Goal: Find contact information: Find contact information

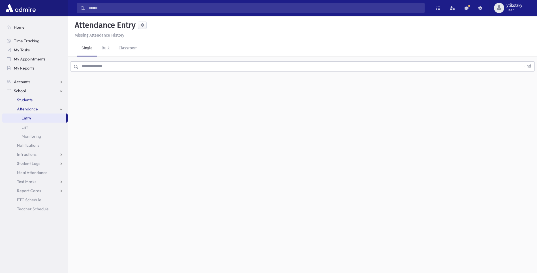
click at [28, 97] on link "Students" at bounding box center [34, 99] width 65 height 9
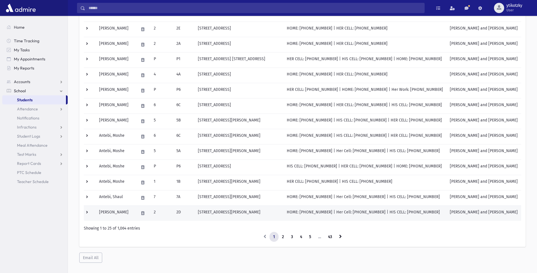
scroll to position [270, 0]
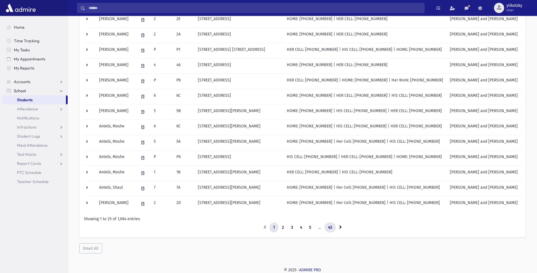
click at [332, 227] on link "43" at bounding box center [330, 227] width 11 height 10
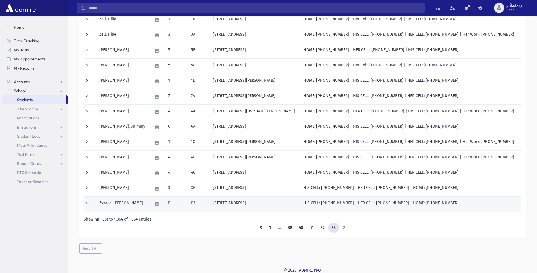
scroll to position [101, 0]
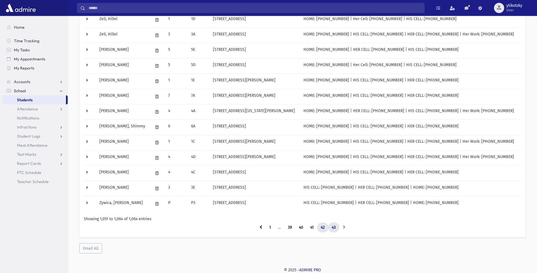
click at [326, 225] on link "42" at bounding box center [322, 227] width 11 height 10
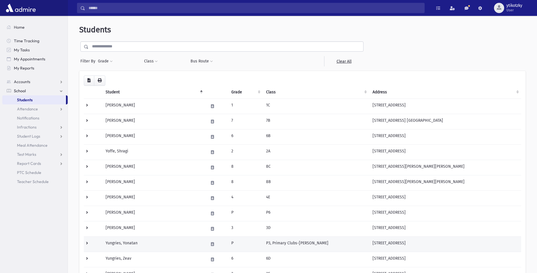
click at [355, 245] on td "P3, Primary Clubs-Mrs. Gorelick" at bounding box center [316, 243] width 106 height 15
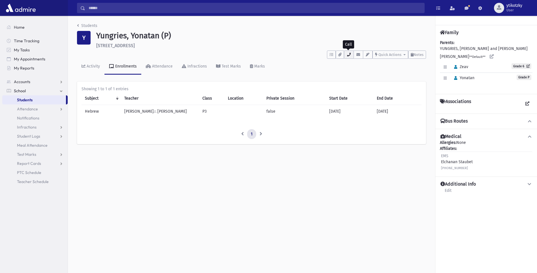
click at [348, 56] on icon "button" at bounding box center [349, 55] width 5 height 4
click at [48, 100] on link "Students" at bounding box center [34, 99] width 64 height 9
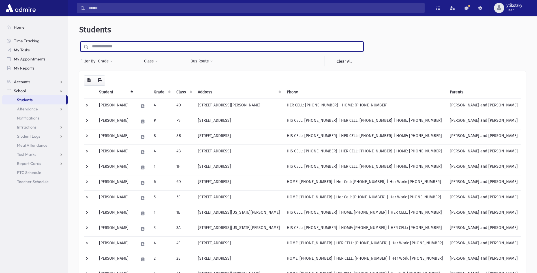
click at [141, 46] on input "text" at bounding box center [226, 46] width 275 height 10
type input "**********"
click at [108, 62] on button "Grade" at bounding box center [105, 61] width 15 height 10
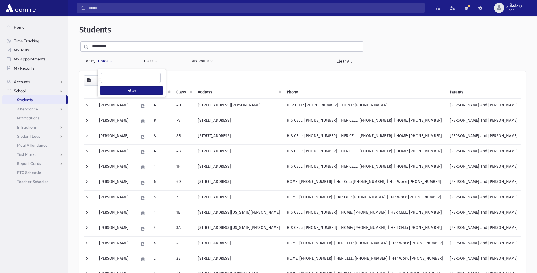
click at [112, 60] on span at bounding box center [111, 61] width 3 height 3
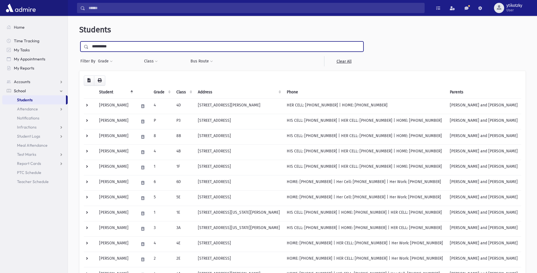
click at [121, 49] on input "**********" at bounding box center [226, 46] width 275 height 10
click at [79, 41] on input "submit" at bounding box center [87, 45] width 16 height 8
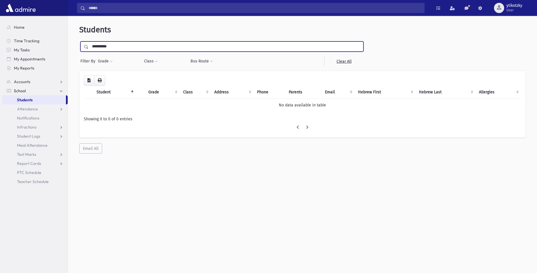
drag, startPoint x: 120, startPoint y: 43, endPoint x: 84, endPoint y: 43, distance: 35.1
click at [84, 43] on div "**********" at bounding box center [221, 46] width 283 height 10
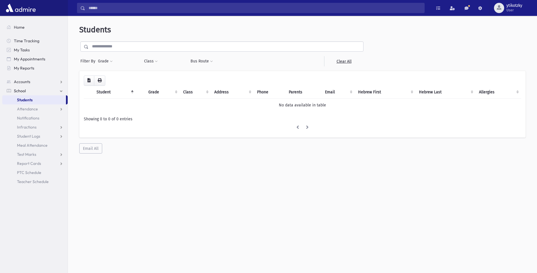
click at [46, 97] on link "Students" at bounding box center [34, 99] width 64 height 9
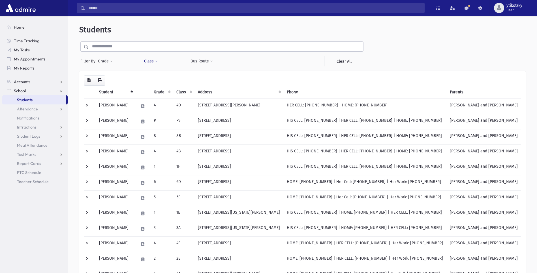
click at [155, 60] on span at bounding box center [156, 61] width 3 height 3
click at [123, 48] on input "text" at bounding box center [226, 46] width 275 height 10
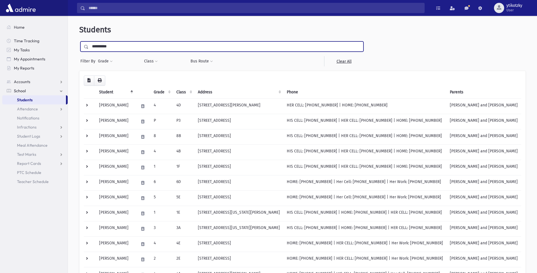
type input "**********"
click at [79, 41] on input "submit" at bounding box center [87, 45] width 16 height 8
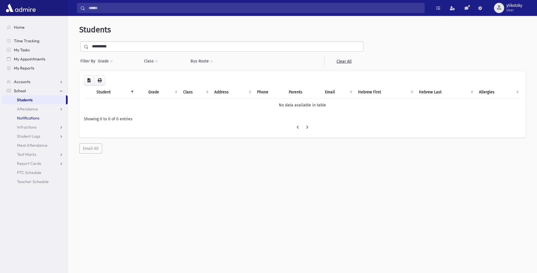
click at [35, 118] on span "Notifications" at bounding box center [28, 117] width 22 height 5
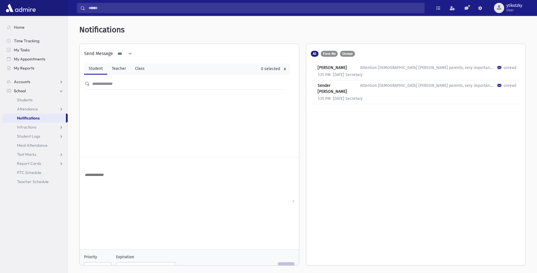
click at [110, 82] on input "text" at bounding box center [190, 84] width 200 height 10
click at [115, 169] on div at bounding box center [189, 186] width 210 height 35
drag, startPoint x: 109, startPoint y: 173, endPoint x: 111, endPoint y: 178, distance: 4.9
click at [109, 174] on textarea at bounding box center [189, 186] width 210 height 31
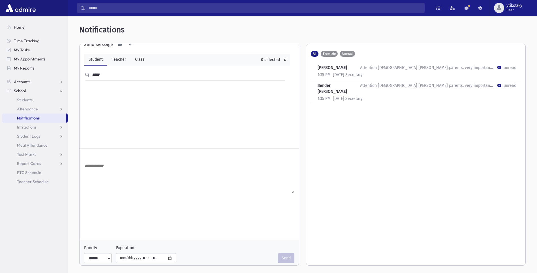
scroll to position [14, 0]
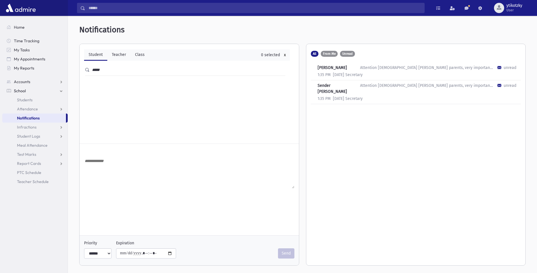
click at [155, 65] on input "*****" at bounding box center [190, 70] width 200 height 10
type input "*"
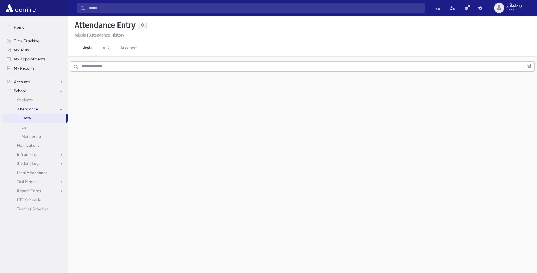
click at [116, 63] on input "text" at bounding box center [299, 66] width 442 height 10
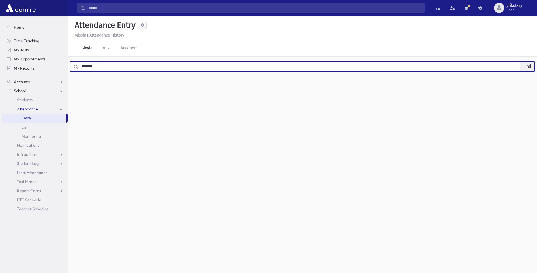
type input "*******"
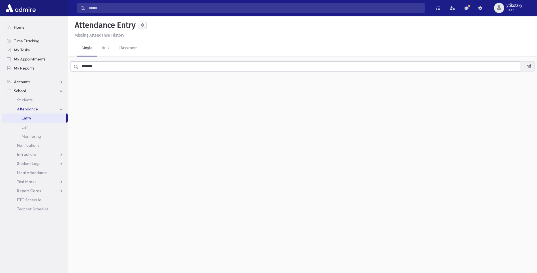
click at [527, 65] on button "Find" at bounding box center [527, 66] width 14 height 10
click at [30, 101] on span "Students" at bounding box center [25, 99] width 16 height 5
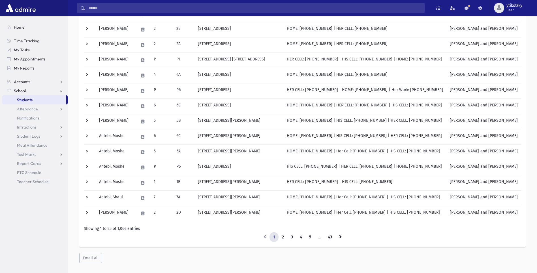
scroll to position [270, 0]
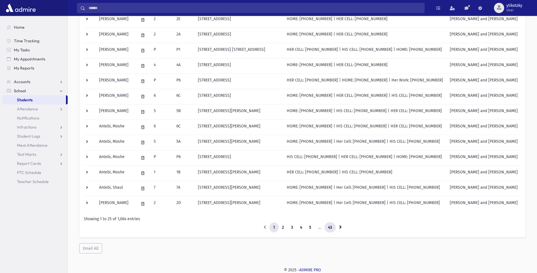
click at [332, 228] on link "43" at bounding box center [330, 227] width 11 height 10
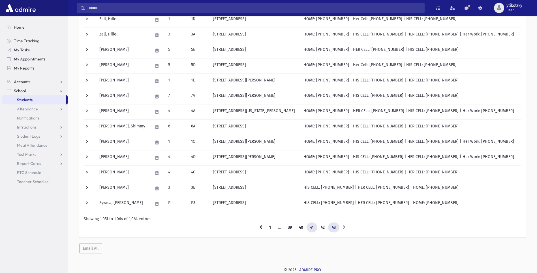
scroll to position [101, 0]
click at [321, 230] on link "42" at bounding box center [322, 227] width 11 height 10
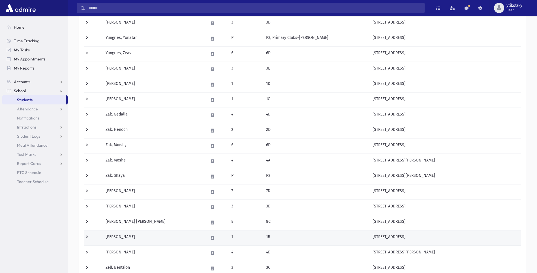
scroll to position [270, 0]
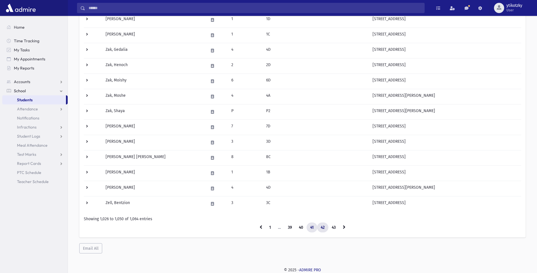
click at [316, 226] on link "41" at bounding box center [312, 227] width 11 height 10
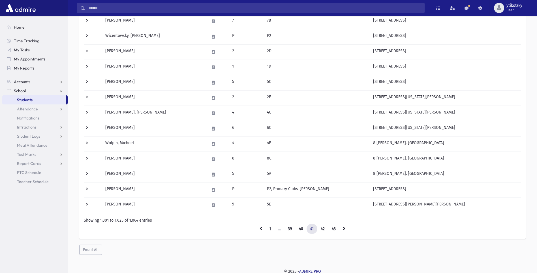
scroll to position [270, 0]
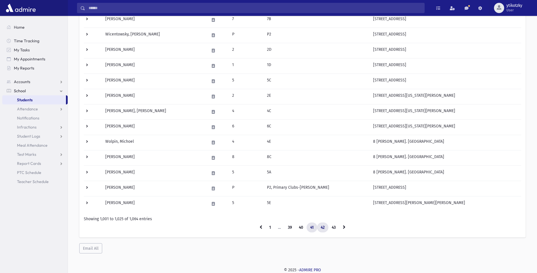
click at [325, 228] on link "42" at bounding box center [322, 227] width 11 height 10
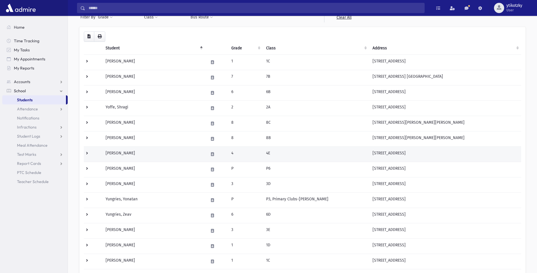
scroll to position [43, 0]
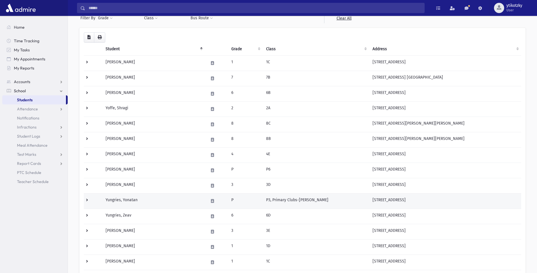
click at [367, 201] on td "P3, Primary Clubs-[PERSON_NAME]" at bounding box center [316, 200] width 106 height 15
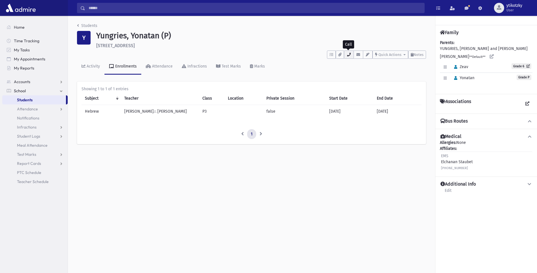
click at [347, 56] on button "button" at bounding box center [349, 54] width 10 height 8
click at [20, 88] on link "School" at bounding box center [34, 90] width 65 height 9
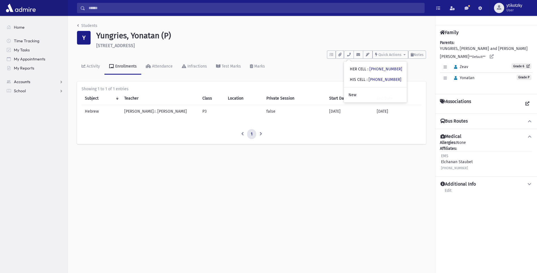
click at [33, 82] on link "Accounts" at bounding box center [34, 81] width 65 height 9
click at [23, 106] on span "School" at bounding box center [20, 108] width 12 height 5
click at [240, 37] on h1 "Yungries, Yonatan (P)" at bounding box center [261, 36] width 330 height 10
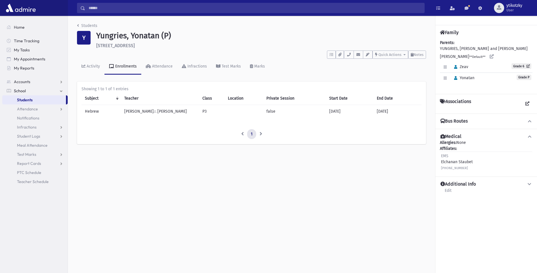
click at [39, 95] on link "Students" at bounding box center [34, 99] width 64 height 9
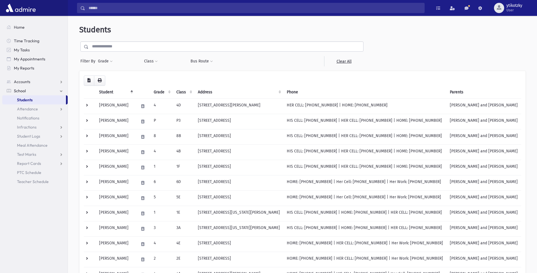
click at [117, 47] on input "text" at bounding box center [226, 46] width 275 height 10
click at [204, 29] on header "Students" at bounding box center [302, 30] width 447 height 10
click at [26, 91] on span "School" at bounding box center [20, 90] width 12 height 5
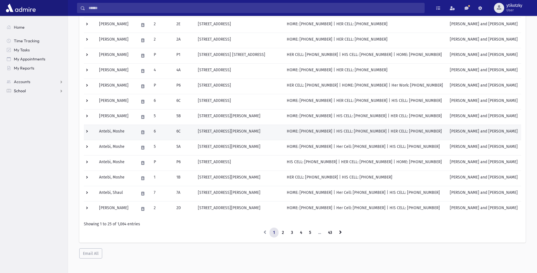
scroll to position [270, 0]
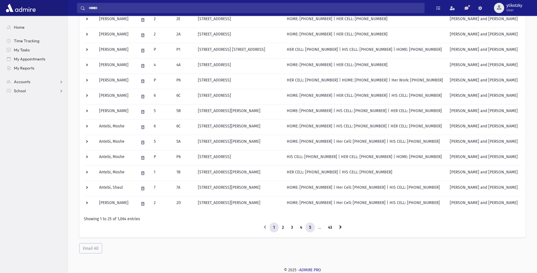
click at [309, 225] on link "5" at bounding box center [310, 227] width 9 height 10
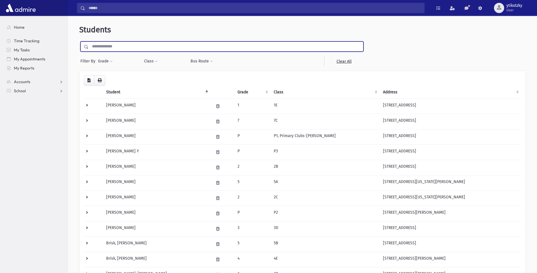
click at [147, 45] on input "text" at bounding box center [226, 46] width 275 height 10
type input "******"
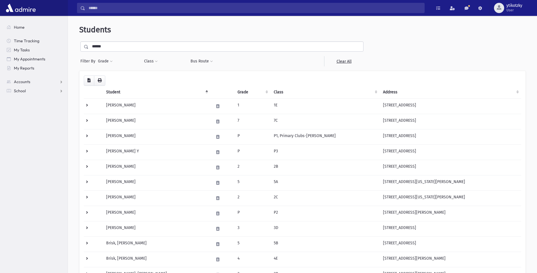
click at [85, 49] on span at bounding box center [85, 47] width 8 height 10
click at [86, 50] on span at bounding box center [85, 47] width 8 height 10
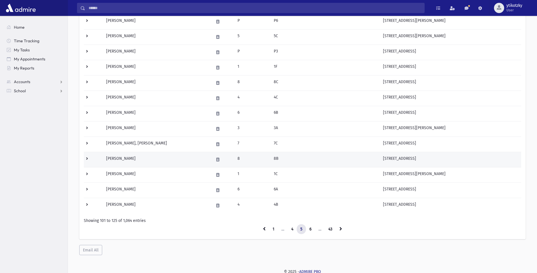
scroll to position [270, 0]
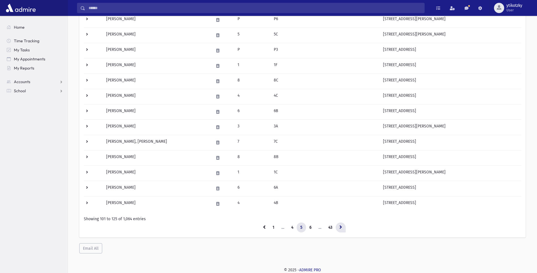
click at [339, 227] on link at bounding box center [341, 227] width 10 height 10
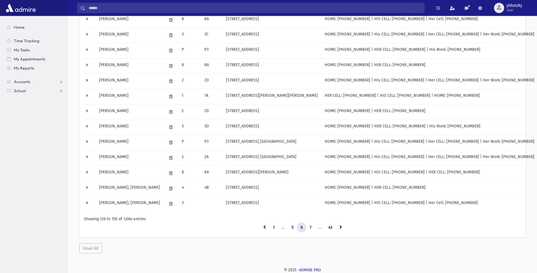
click at [339, 227] on link at bounding box center [341, 227] width 10 height 10
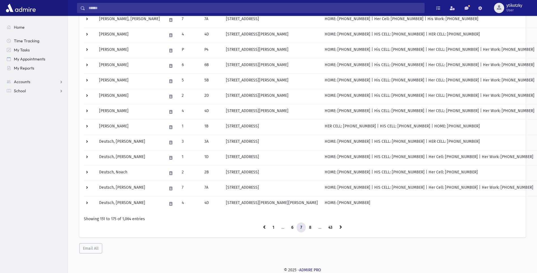
click at [339, 227] on link at bounding box center [341, 227] width 10 height 10
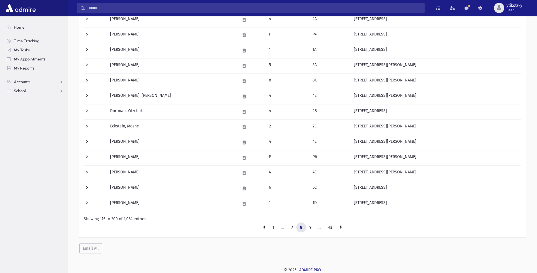
click at [339, 227] on link at bounding box center [341, 227] width 10 height 10
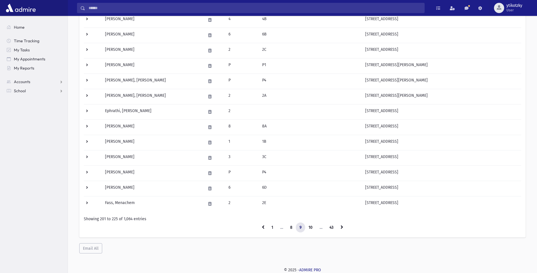
click at [339, 227] on link at bounding box center [342, 227] width 10 height 10
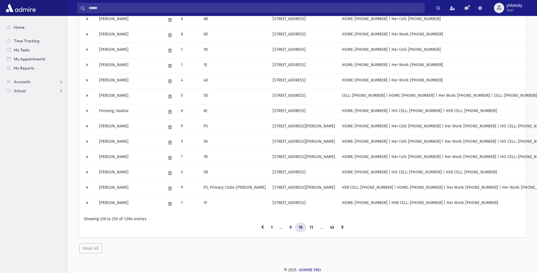
click at [339, 227] on link at bounding box center [343, 227] width 10 height 10
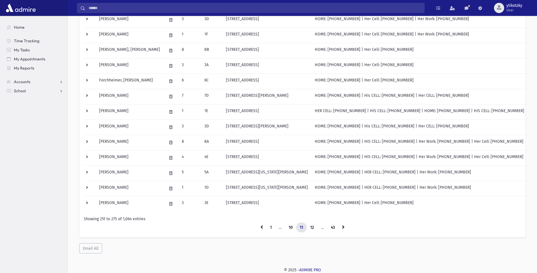
click at [339, 227] on link at bounding box center [344, 227] width 10 height 10
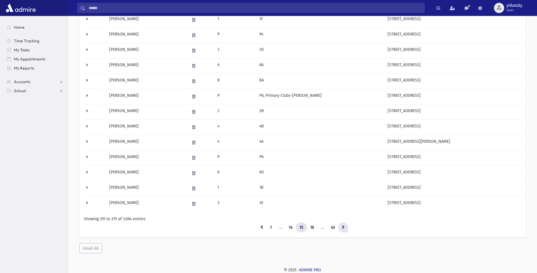
click at [341, 227] on link at bounding box center [344, 227] width 10 height 10
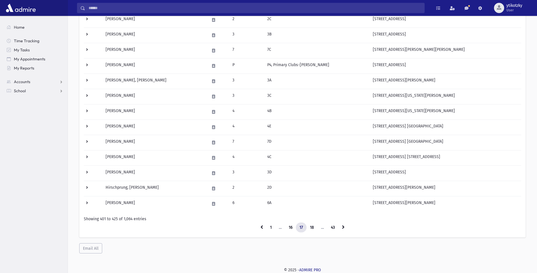
click at [341, 227] on link at bounding box center [344, 227] width 10 height 10
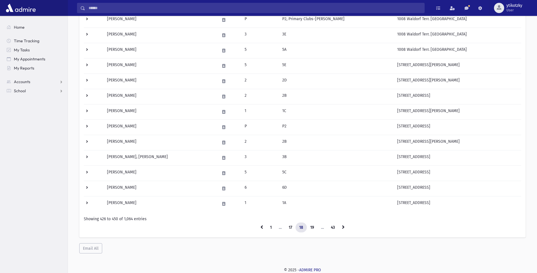
click at [341, 227] on link at bounding box center [344, 227] width 10 height 10
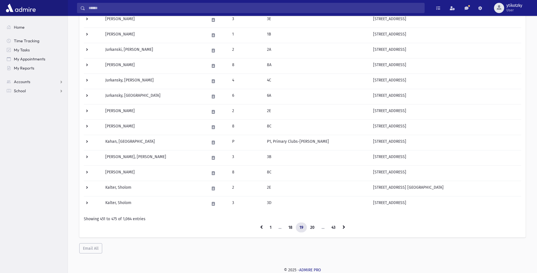
click at [341, 227] on link at bounding box center [344, 227] width 10 height 10
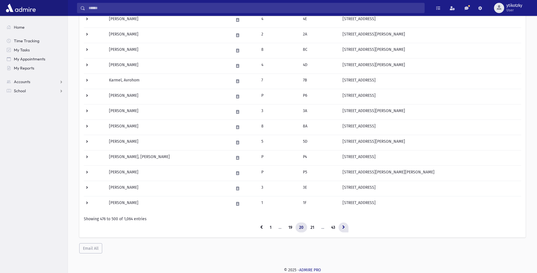
click at [345, 229] on icon at bounding box center [343, 227] width 3 height 4
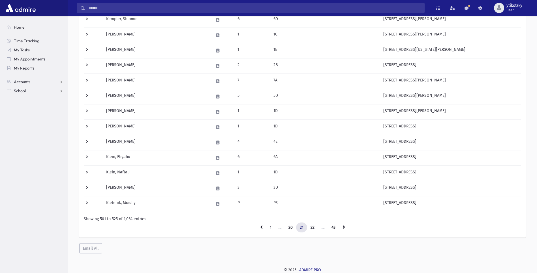
click at [345, 229] on icon at bounding box center [344, 227] width 3 height 4
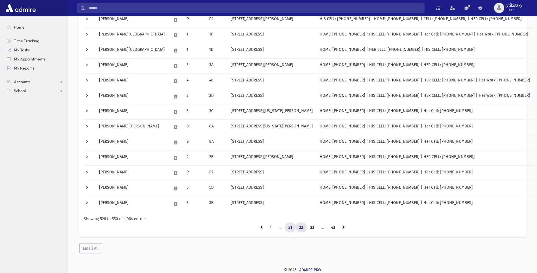
click at [291, 226] on link "21" at bounding box center [290, 227] width 11 height 10
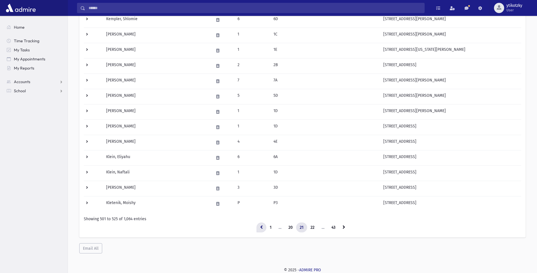
click at [265, 228] on link at bounding box center [262, 227] width 10 height 10
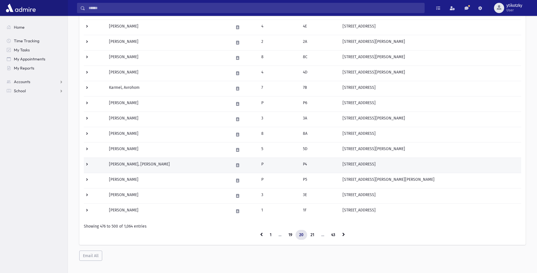
scroll to position [270, 0]
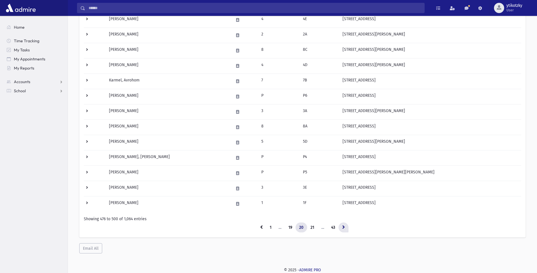
click at [342, 227] on link at bounding box center [344, 227] width 10 height 10
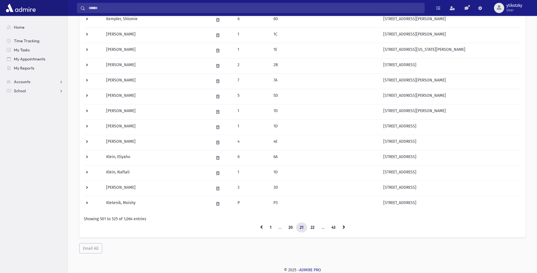
click at [343, 228] on icon at bounding box center [344, 227] width 3 height 4
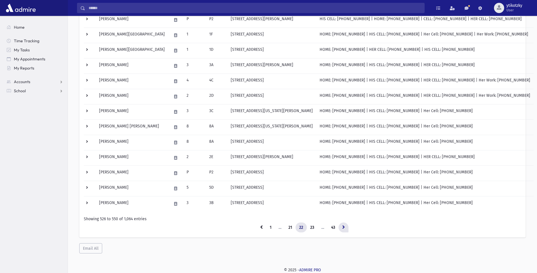
click at [344, 230] on link at bounding box center [344, 227] width 10 height 10
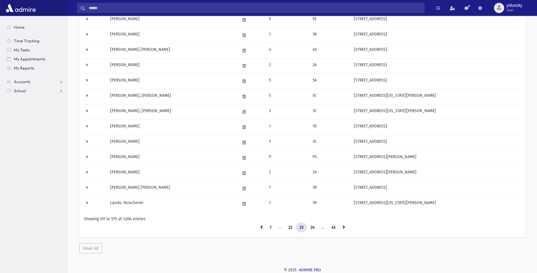
click at [343, 230] on link at bounding box center [344, 227] width 10 height 10
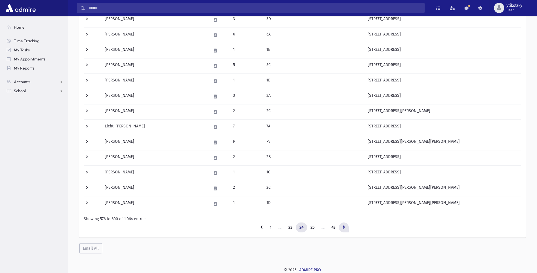
click at [341, 229] on link at bounding box center [344, 227] width 10 height 10
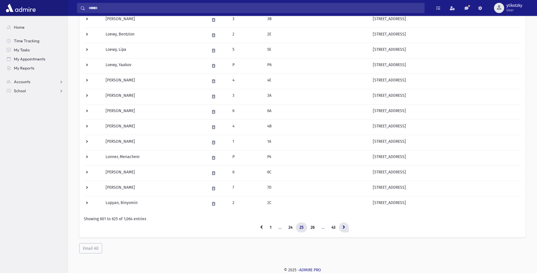
click at [344, 225] on icon at bounding box center [344, 227] width 3 height 4
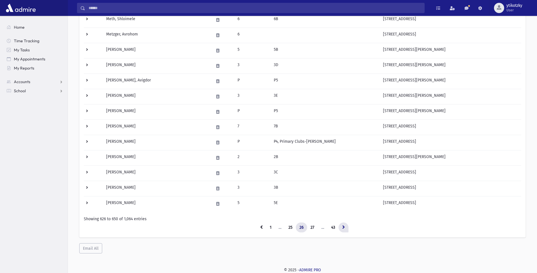
click at [346, 229] on link at bounding box center [344, 227] width 10 height 10
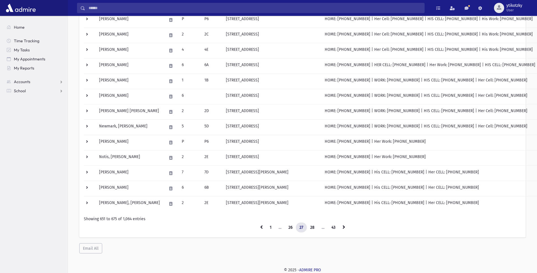
click at [346, 229] on link at bounding box center [344, 227] width 10 height 10
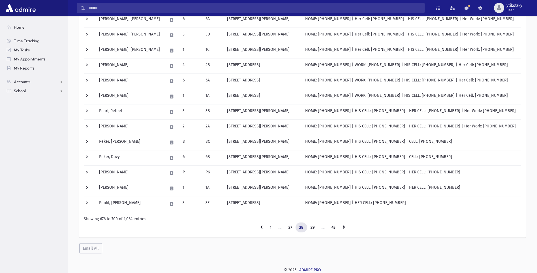
click at [346, 229] on link at bounding box center [344, 227] width 10 height 10
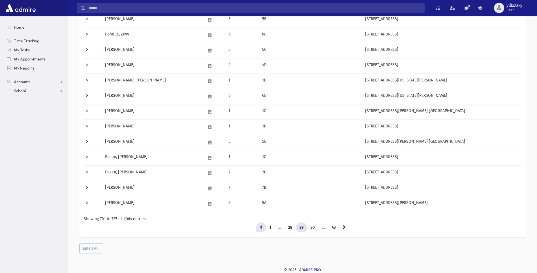
click at [262, 229] on link at bounding box center [261, 227] width 10 height 10
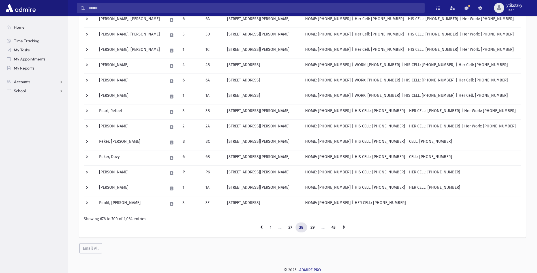
click at [262, 229] on icon at bounding box center [261, 227] width 3 height 4
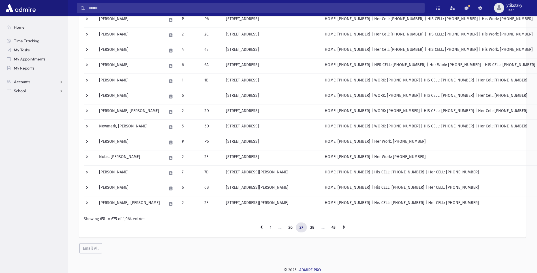
click at [262, 229] on icon at bounding box center [261, 227] width 3 height 4
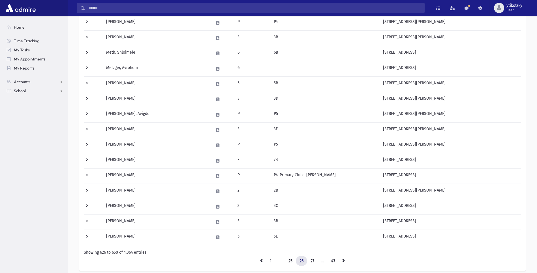
scroll to position [270, 0]
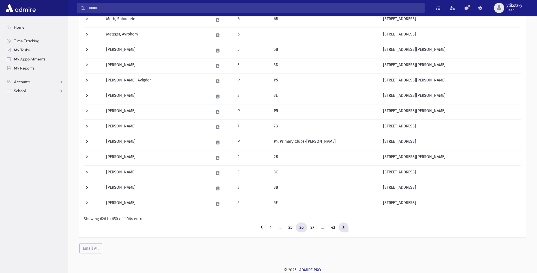
click at [343, 225] on icon at bounding box center [343, 227] width 3 height 4
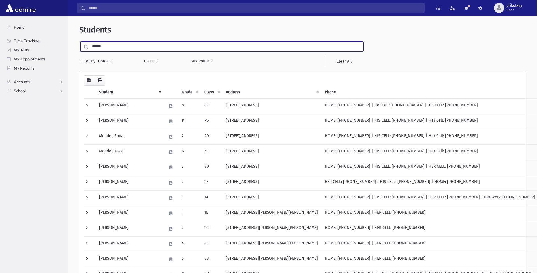
drag, startPoint x: 107, startPoint y: 46, endPoint x: 86, endPoint y: 41, distance: 21.4
click at [86, 41] on div "**********" at bounding box center [302, 273] width 465 height 511
type input "*********"
drag, startPoint x: 114, startPoint y: 45, endPoint x: 76, endPoint y: 40, distance: 38.4
click at [76, 40] on div "**********" at bounding box center [302, 273] width 465 height 511
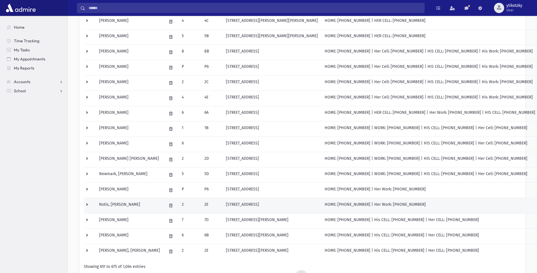
scroll to position [270, 0]
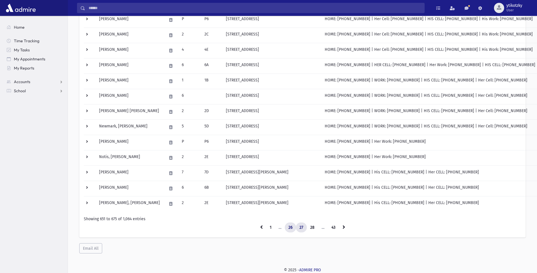
click at [293, 225] on link "26" at bounding box center [290, 227] width 11 height 10
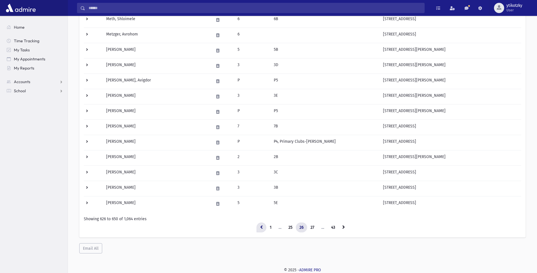
click at [258, 226] on link at bounding box center [262, 227] width 10 height 10
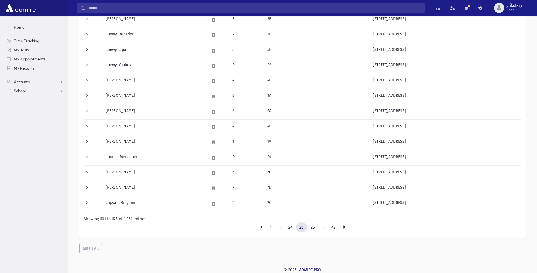
click at [258, 226] on link at bounding box center [262, 227] width 10 height 10
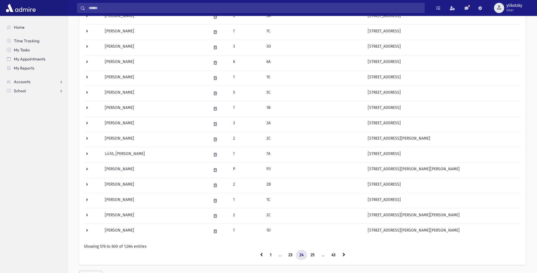
scroll to position [270, 0]
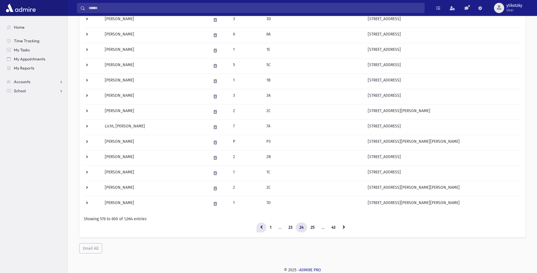
click at [260, 225] on icon at bounding box center [261, 227] width 3 height 4
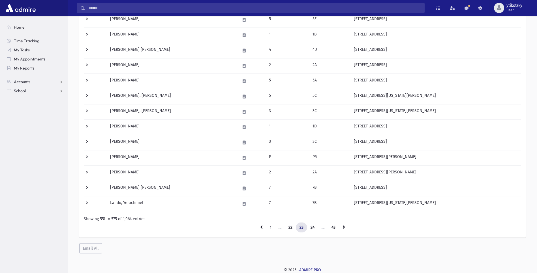
click at [260, 225] on icon at bounding box center [261, 227] width 3 height 4
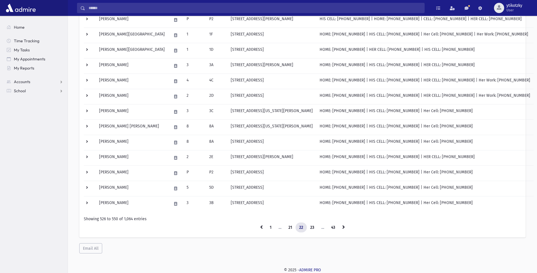
click at [260, 225] on link at bounding box center [262, 227] width 10 height 10
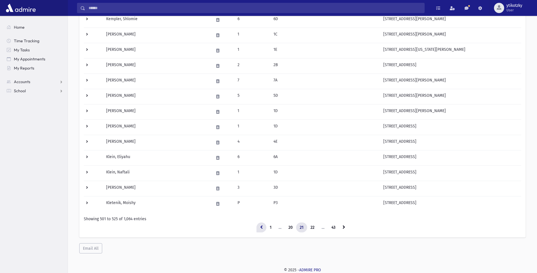
click at [260, 225] on link at bounding box center [262, 227] width 10 height 10
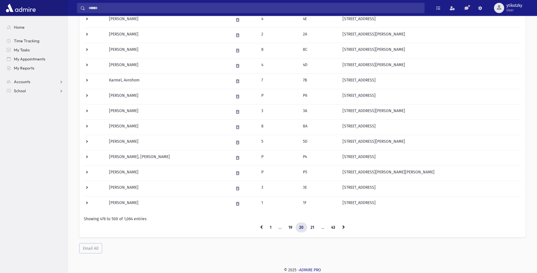
click at [260, 225] on link at bounding box center [262, 227] width 10 height 10
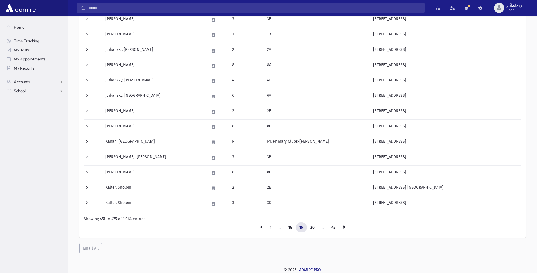
click at [260, 225] on icon at bounding box center [261, 227] width 3 height 4
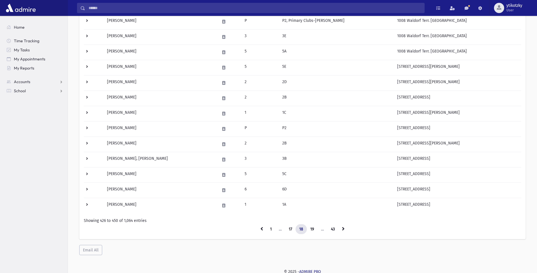
scroll to position [270, 0]
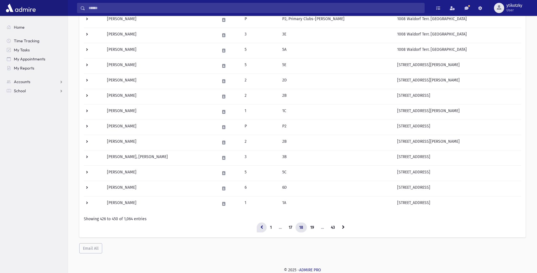
click at [263, 228] on icon at bounding box center [262, 227] width 3 height 4
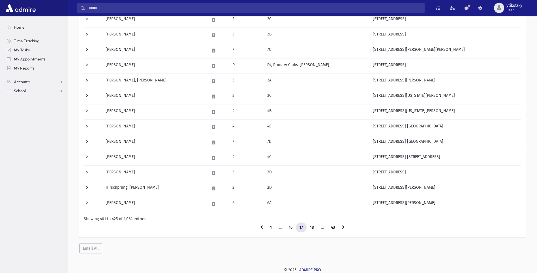
click at [262, 228] on icon at bounding box center [262, 227] width 3 height 4
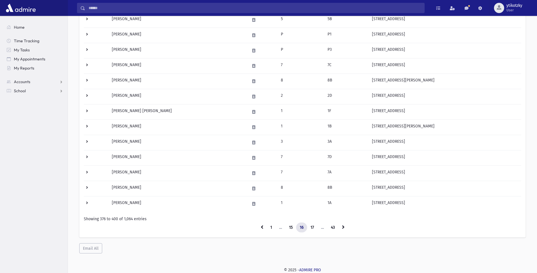
click at [262, 228] on icon at bounding box center [262, 227] width 3 height 4
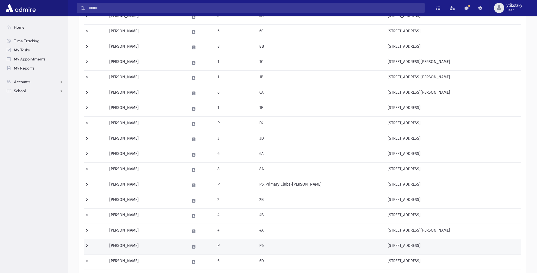
scroll to position [227, 0]
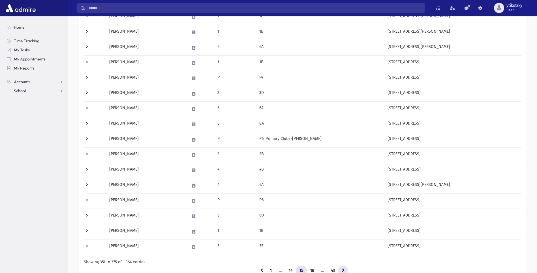
click at [343, 269] on icon at bounding box center [343, 270] width 3 height 4
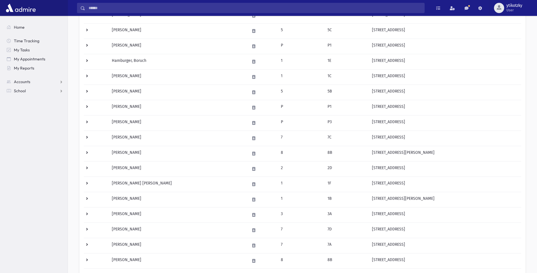
scroll to position [241, 0]
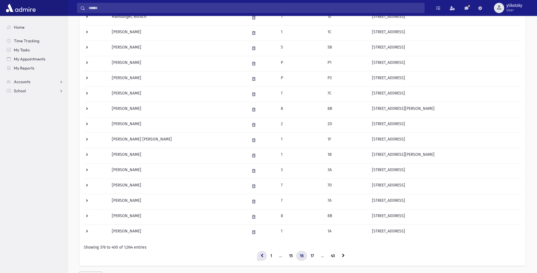
click at [261, 253] on icon at bounding box center [262, 255] width 3 height 4
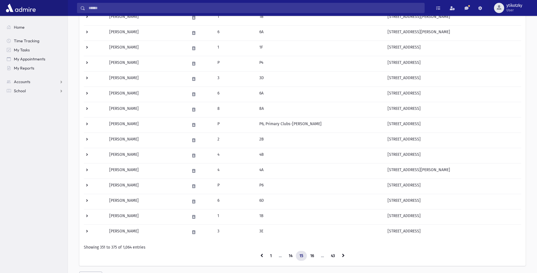
click at [261, 253] on icon at bounding box center [262, 255] width 3 height 4
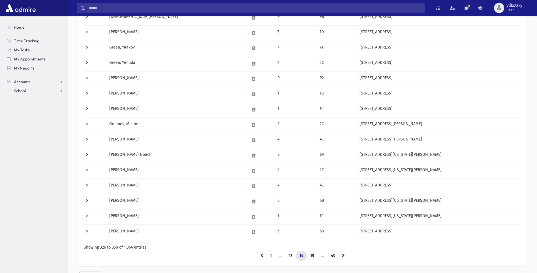
click at [261, 253] on icon at bounding box center [262, 255] width 3 height 4
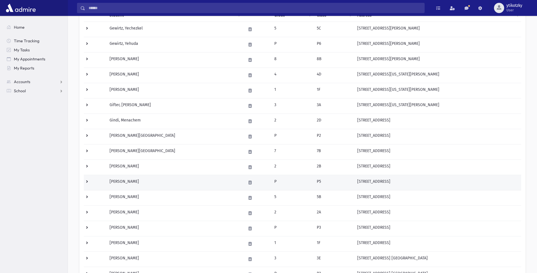
scroll to position [270, 0]
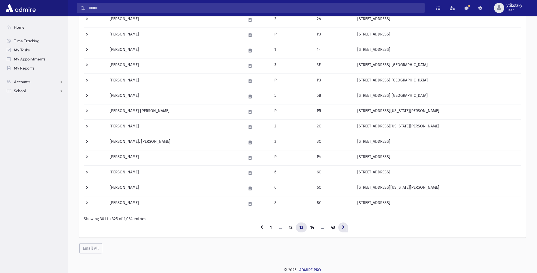
click at [344, 229] on icon at bounding box center [343, 227] width 3 height 4
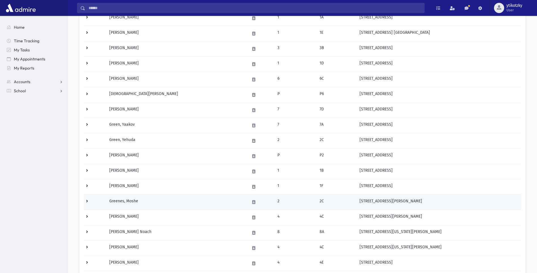
scroll to position [156, 0]
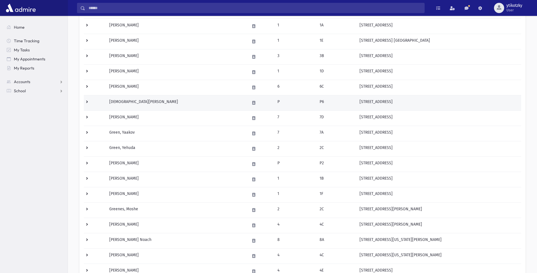
click at [179, 102] on td "Gottesman, Meir Moshe" at bounding box center [176, 102] width 141 height 15
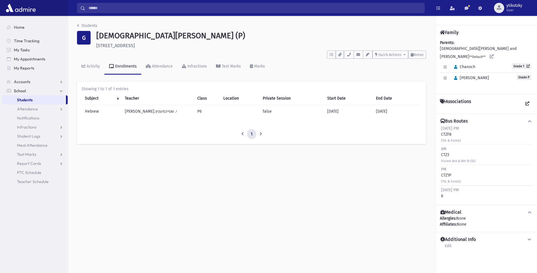
click at [30, 91] on link "School" at bounding box center [34, 90] width 65 height 9
click at [30, 92] on link "School" at bounding box center [34, 90] width 65 height 9
click at [261, 133] on li at bounding box center [261, 134] width 10 height 10
click at [241, 134] on li at bounding box center [243, 134] width 10 height 10
click at [522, 75] on span "Grade P" at bounding box center [524, 77] width 15 height 5
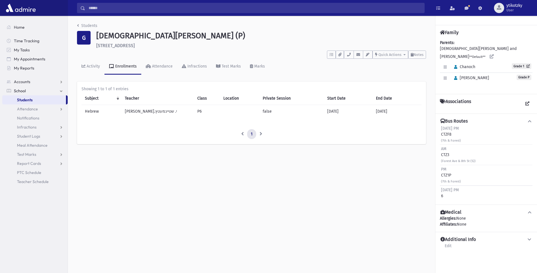
click at [481, 75] on span "[PERSON_NAME]" at bounding box center [471, 77] width 38 height 5
click at [497, 52] on div "Parents: GOTTESMAN, Avrohom and Estee **Default** Edit Individual Delete Indivi…" at bounding box center [486, 65] width 93 height 50
click at [497, 52] on link at bounding box center [492, 57] width 10 height 10
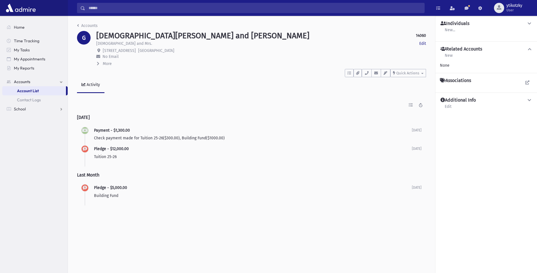
click at [22, 83] on span "Accounts" at bounding box center [22, 81] width 16 height 5
click at [24, 91] on span "School" at bounding box center [20, 90] width 12 height 5
click at [24, 101] on span "Students" at bounding box center [25, 99] width 16 height 5
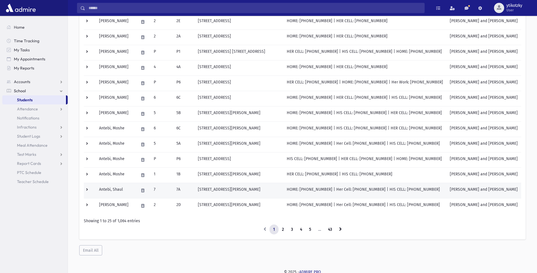
scroll to position [270, 0]
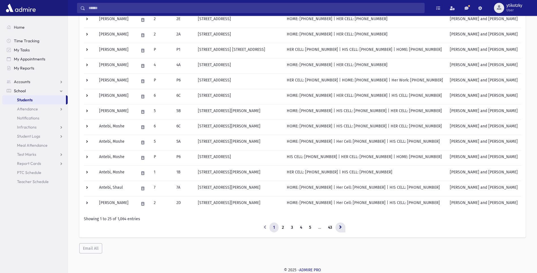
click at [343, 229] on link at bounding box center [341, 227] width 10 height 10
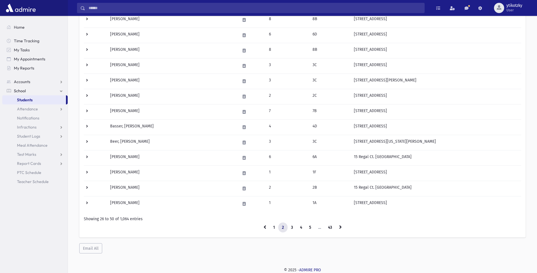
click at [339, 228] on link at bounding box center [341, 227] width 10 height 10
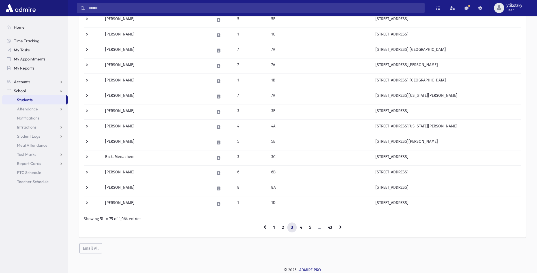
click at [339, 228] on link at bounding box center [341, 227] width 10 height 10
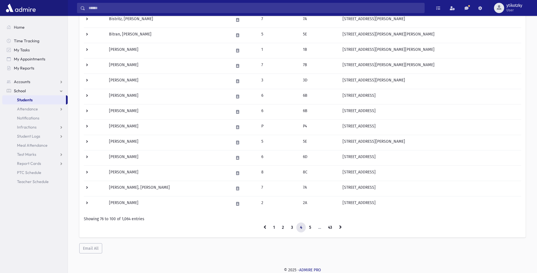
click at [339, 228] on link at bounding box center [341, 227] width 10 height 10
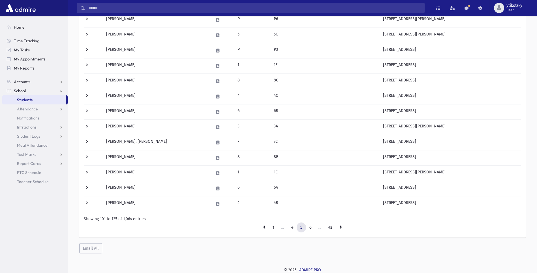
click at [339, 228] on link at bounding box center [341, 227] width 10 height 10
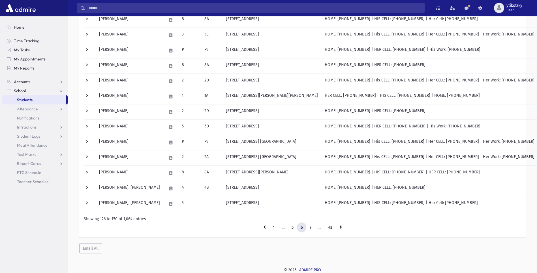
click at [339, 228] on link at bounding box center [341, 227] width 10 height 10
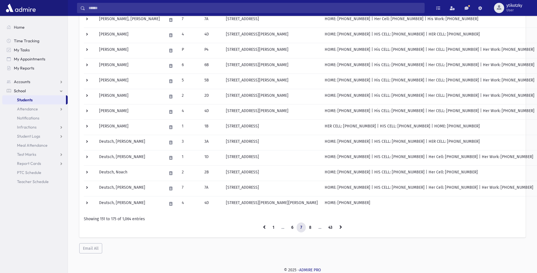
click at [339, 228] on link at bounding box center [341, 227] width 10 height 10
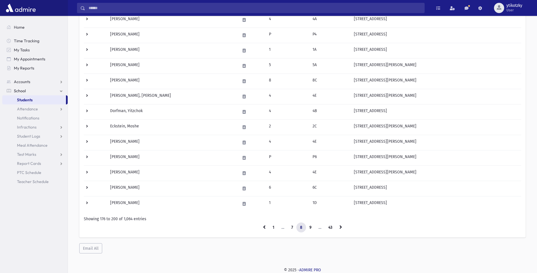
click at [339, 228] on link at bounding box center [341, 227] width 10 height 10
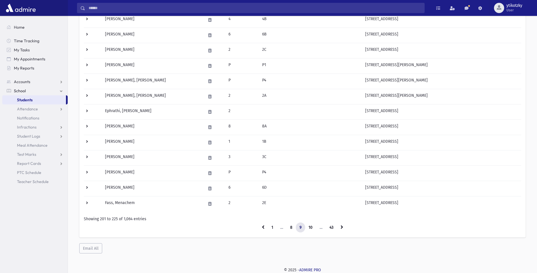
click at [339, 228] on link at bounding box center [342, 227] width 10 height 10
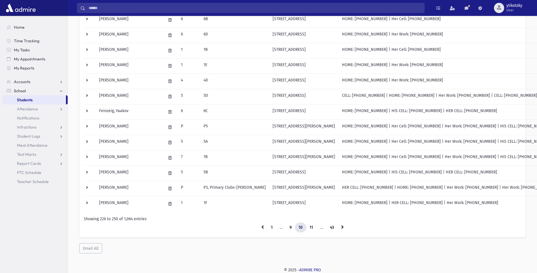
click at [339, 228] on link at bounding box center [343, 227] width 10 height 10
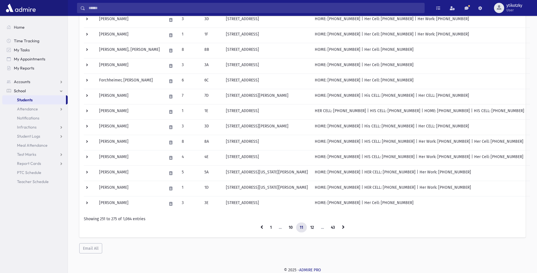
click at [339, 228] on link at bounding box center [344, 227] width 10 height 10
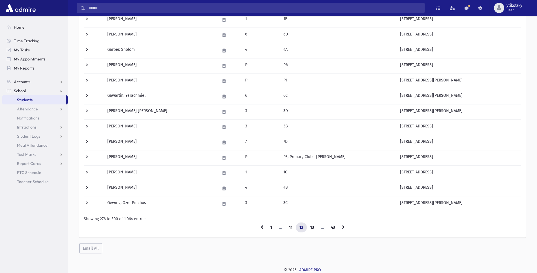
click at [339, 228] on link at bounding box center [344, 227] width 10 height 10
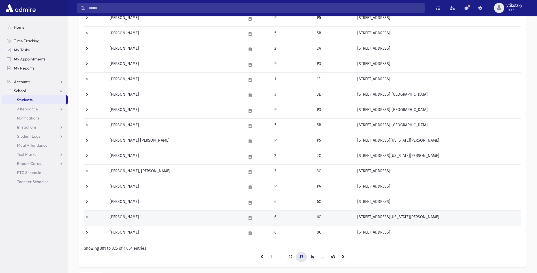
scroll to position [241, 0]
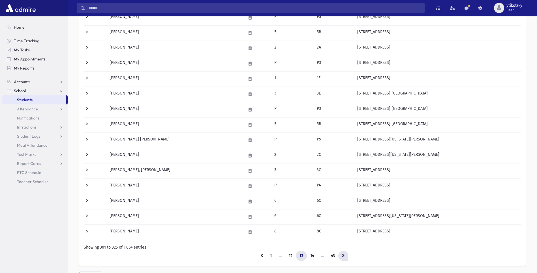
click at [342, 255] on icon at bounding box center [343, 255] width 3 height 4
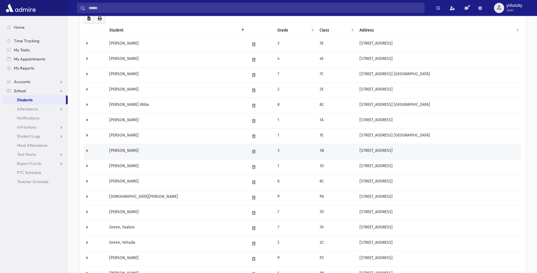
scroll to position [71, 0]
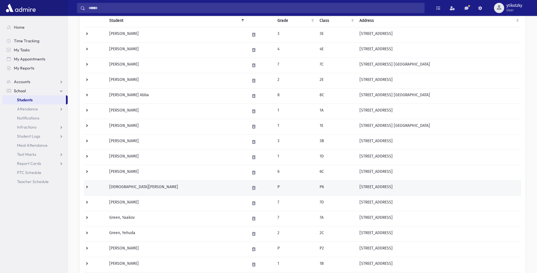
click at [419, 188] on td "750 Forest Ave Apt 1A Lakewood, NJ 08701" at bounding box center [438, 187] width 165 height 15
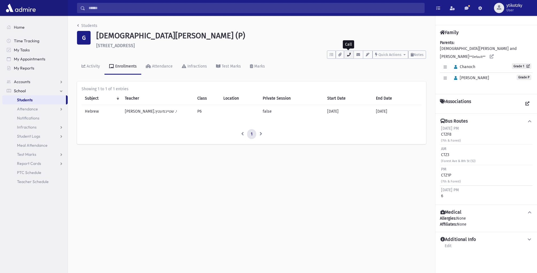
click at [348, 53] on icon "button" at bounding box center [349, 55] width 5 height 4
click at [353, 81] on div "HER CELL : [PHONE_NUMBER]" at bounding box center [376, 79] width 52 height 6
click at [351, 55] on button "button" at bounding box center [349, 54] width 10 height 8
